Goal: Find specific page/section: Find specific page/section

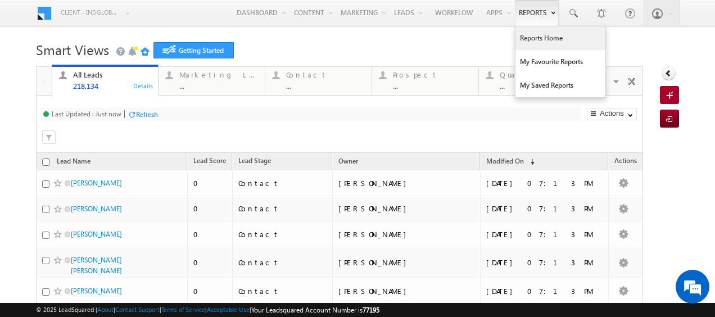
click at [540, 43] on link "Reports Home" at bounding box center [561, 38] width 90 height 24
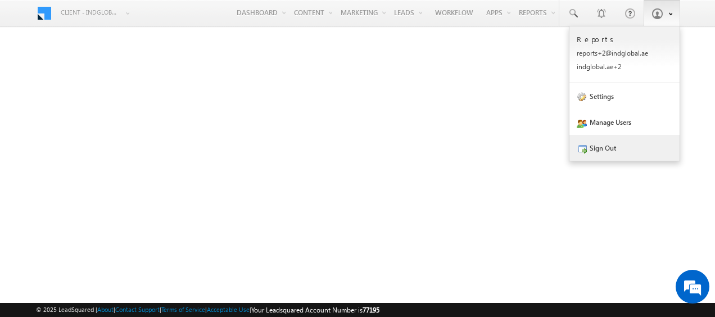
click at [618, 148] on link "Sign Out" at bounding box center [625, 148] width 110 height 26
